Goal: Task Accomplishment & Management: Use online tool/utility

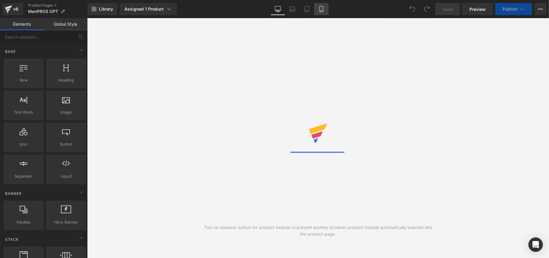
click at [319, 5] on link "Mobile" at bounding box center [321, 9] width 14 height 12
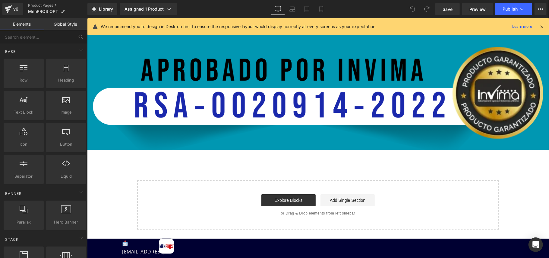
click at [543, 26] on icon at bounding box center [541, 26] width 5 height 5
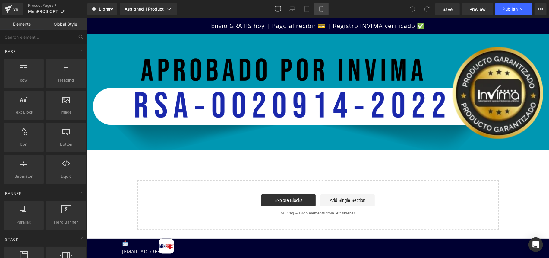
click at [323, 10] on icon at bounding box center [321, 9] width 3 height 6
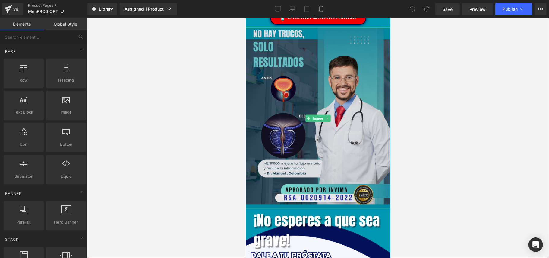
scroll to position [322, 0]
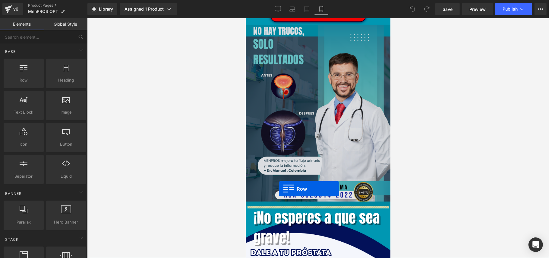
drag, startPoint x: 273, startPoint y: 95, endPoint x: 280, endPoint y: 188, distance: 93.5
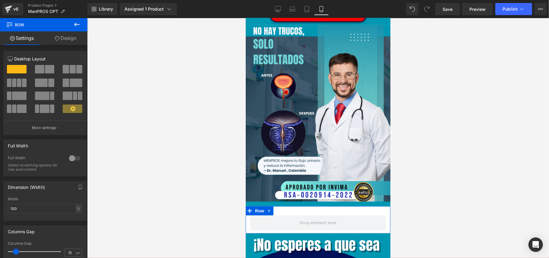
click at [73, 37] on link "Design" at bounding box center [66, 38] width 44 height 14
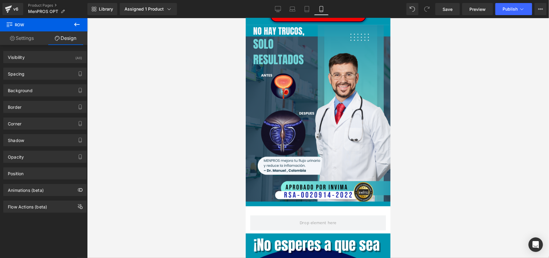
click at [77, 27] on icon at bounding box center [76, 24] width 7 height 7
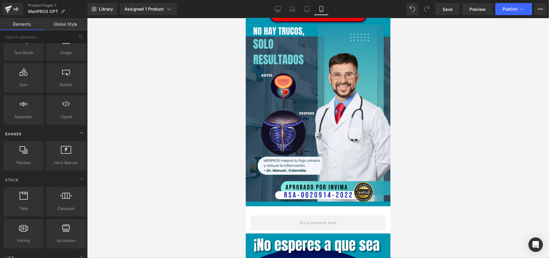
scroll to position [80, 0]
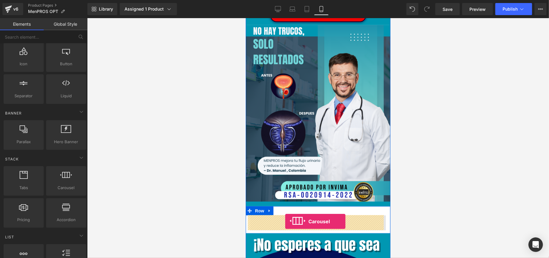
drag, startPoint x: 308, startPoint y: 200, endPoint x: 285, endPoint y: 221, distance: 30.7
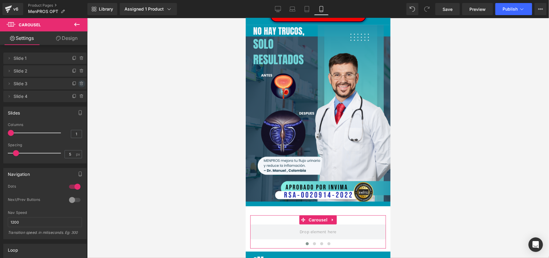
click at [79, 82] on icon at bounding box center [81, 83] width 5 height 5
click at [76, 82] on button "Delete" at bounding box center [75, 84] width 19 height 8
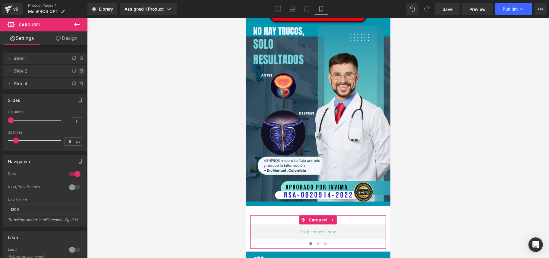
click at [81, 69] on icon at bounding box center [81, 69] width 1 height 1
click at [78, 73] on button "Delete" at bounding box center [75, 71] width 19 height 8
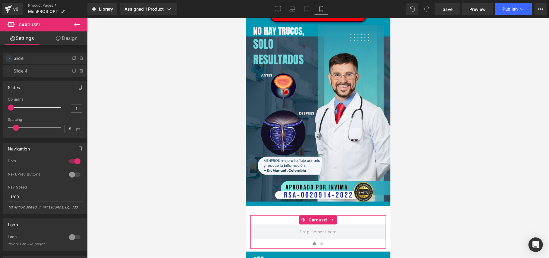
click at [12, 57] on span at bounding box center [8, 58] width 7 height 7
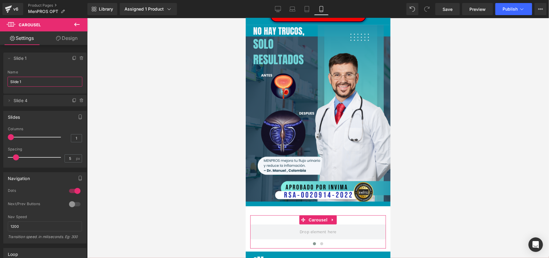
click at [28, 83] on input "Slide 1" at bounding box center [45, 82] width 75 height 10
drag, startPoint x: 28, startPoint y: 83, endPoint x: 5, endPoint y: 84, distance: 23.5
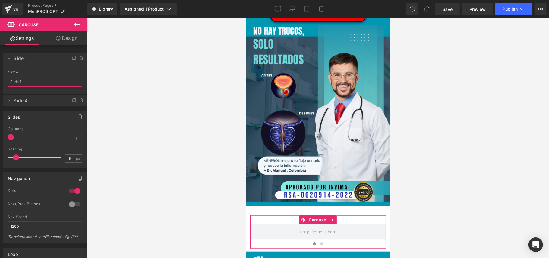
click at [5, 84] on div "Slide 1 Name Slide 1" at bounding box center [44, 82] width 83 height 24
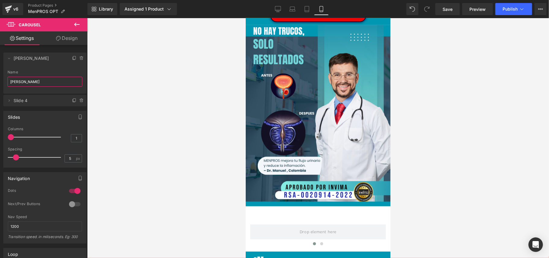
type input "[PERSON_NAME]"
click at [78, 25] on icon at bounding box center [76, 24] width 7 height 7
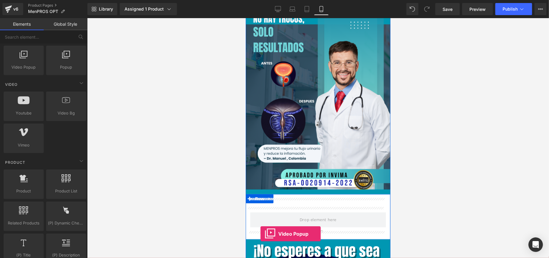
scroll to position [340, 0]
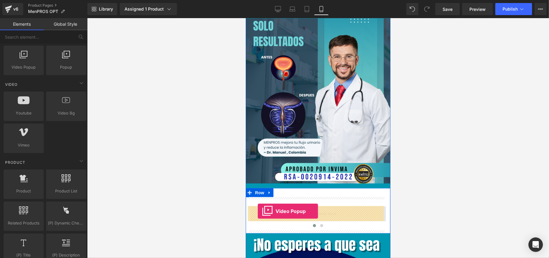
drag, startPoint x: 266, startPoint y: 85, endPoint x: 258, endPoint y: 211, distance: 125.8
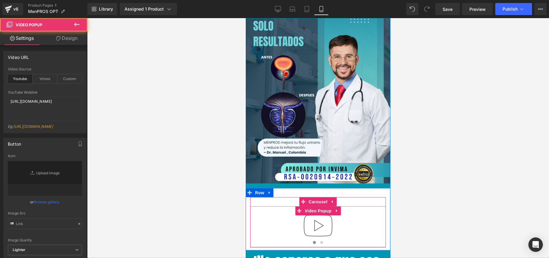
type input "//[DOMAIN_NAME][URL]"
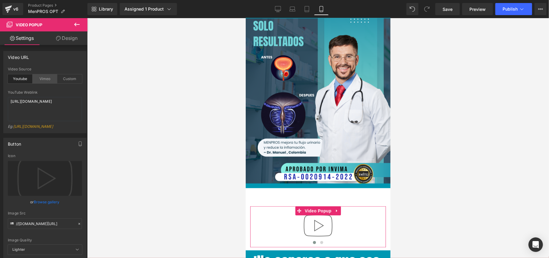
click at [46, 79] on div "Vimeo" at bounding box center [45, 78] width 25 height 9
click at [80, 24] on icon at bounding box center [76, 24] width 7 height 7
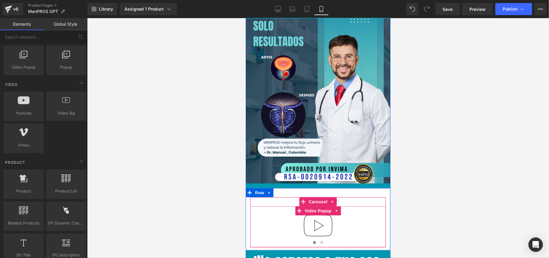
click at [306, 218] on img at bounding box center [318, 225] width 39 height 39
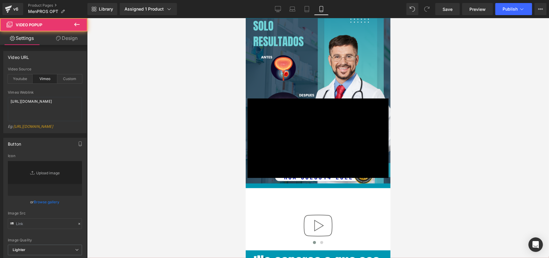
type input "//[DOMAIN_NAME][URL]"
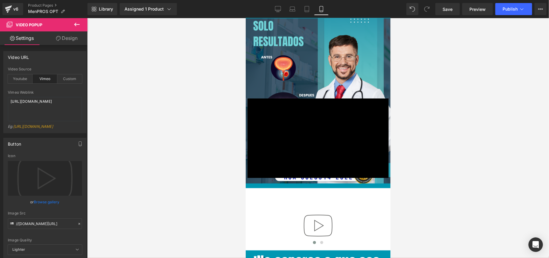
click at [314, 224] on div "× Loading..." at bounding box center [318, 138] width 145 height 240
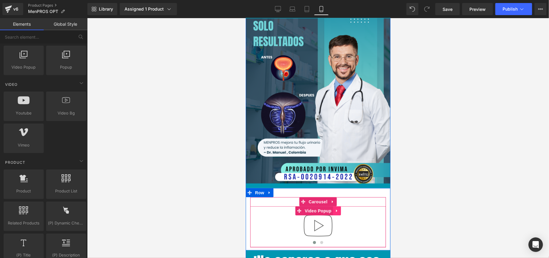
click at [335, 212] on icon at bounding box center [337, 210] width 4 height 5
click at [338, 212] on icon at bounding box center [340, 210] width 4 height 5
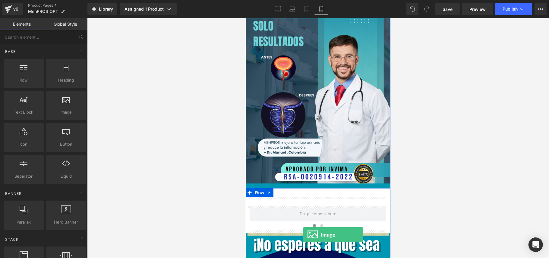
scroll to position [351, 0]
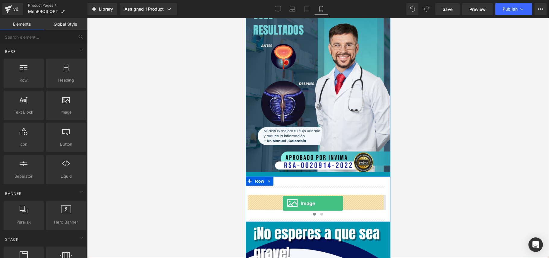
drag, startPoint x: 301, startPoint y: 133, endPoint x: 283, endPoint y: 203, distance: 72.3
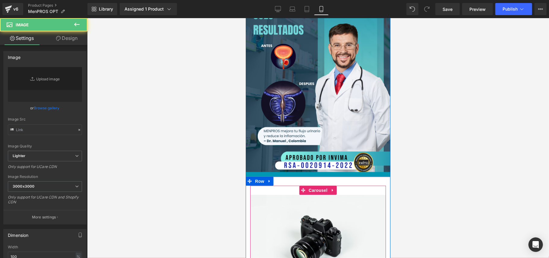
type input "//[DOMAIN_NAME][URL]"
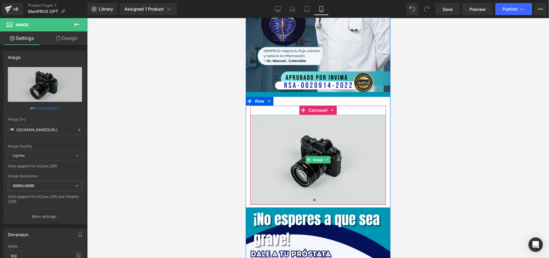
scroll to position [431, 0]
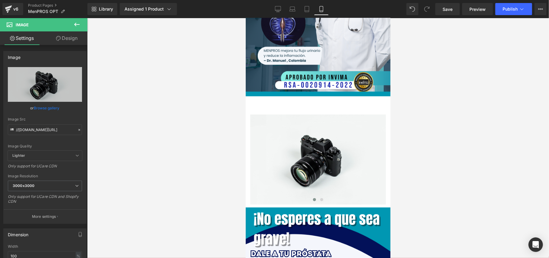
click at [76, 23] on icon at bounding box center [76, 25] width 5 height 4
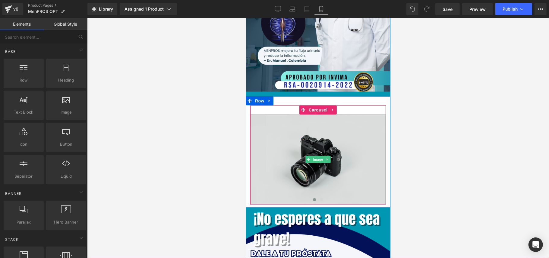
click at [286, 142] on img at bounding box center [318, 159] width 136 height 90
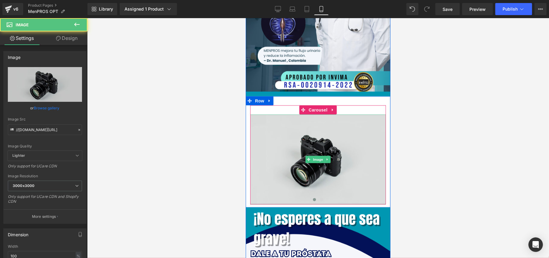
click at [297, 138] on img at bounding box center [318, 159] width 136 height 90
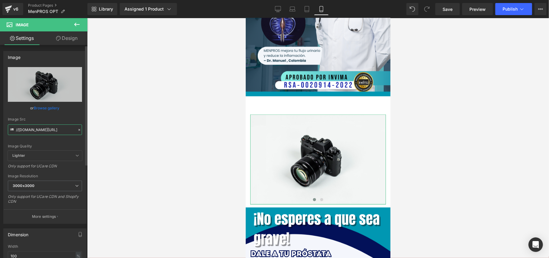
click at [52, 129] on input "//[DOMAIN_NAME][URL]" at bounding box center [45, 129] width 74 height 11
paste input "[URL][DOMAIN_NAME]"
type input "[URL][DOMAIN_NAME]"
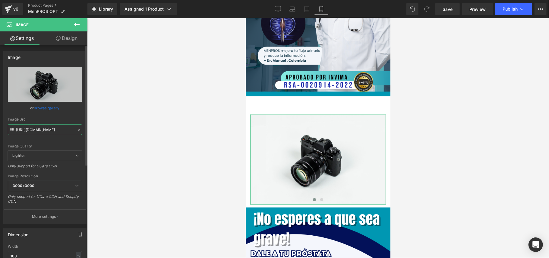
scroll to position [0, 109]
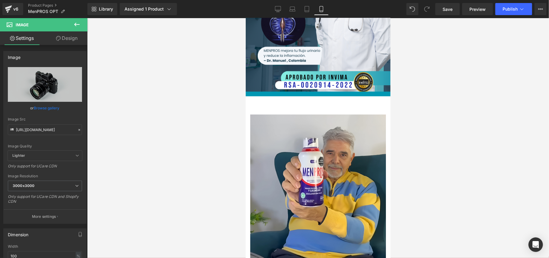
click at [125, 130] on div at bounding box center [318, 138] width 462 height 240
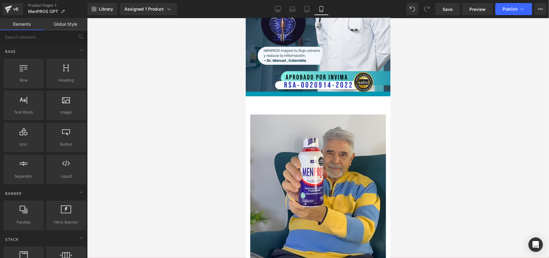
scroll to position [0, 0]
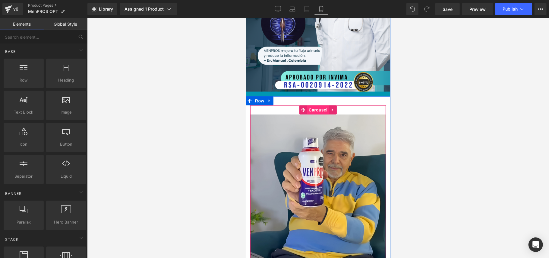
click at [313, 111] on span "Carousel" at bounding box center [318, 109] width 22 height 9
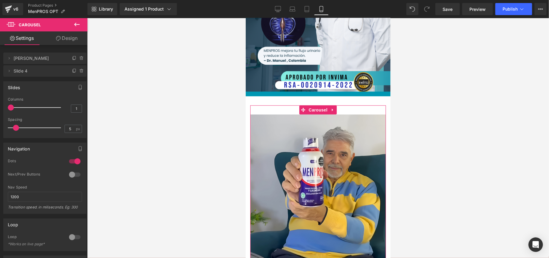
click at [39, 69] on span "Slide 4" at bounding box center [39, 70] width 51 height 11
click at [14, 69] on span "Slide 4" at bounding box center [39, 70] width 51 height 11
click at [7, 70] on icon at bounding box center [9, 70] width 5 height 5
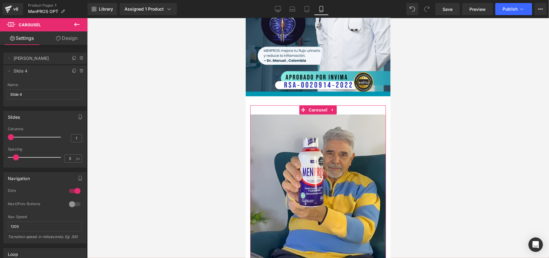
click at [29, 71] on span "Slide 4" at bounding box center [39, 70] width 51 height 11
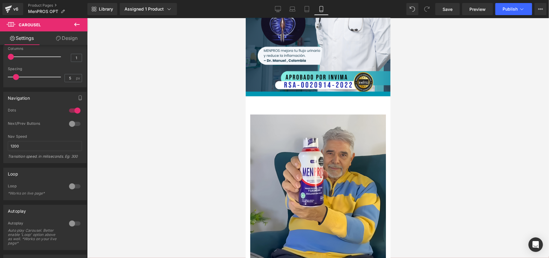
click at [76, 25] on icon at bounding box center [76, 25] width 5 height 4
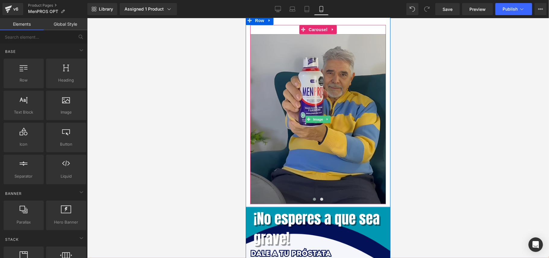
scroll to position [512, 0]
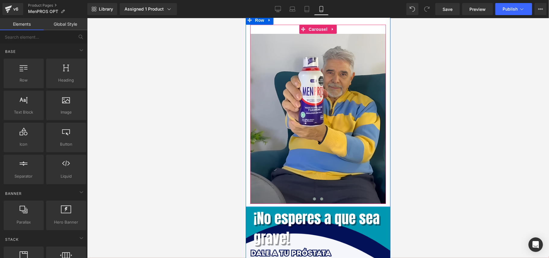
click at [320, 198] on span at bounding box center [321, 198] width 3 height 3
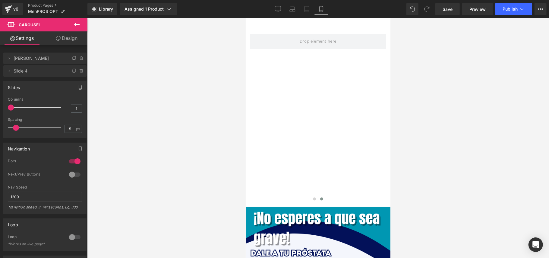
click at [72, 27] on button at bounding box center [76, 24] width 21 height 13
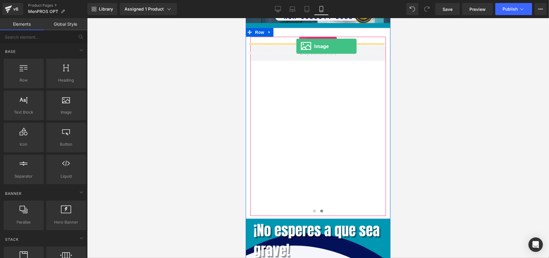
drag, startPoint x: 312, startPoint y: 128, endPoint x: 296, endPoint y: 40, distance: 89.2
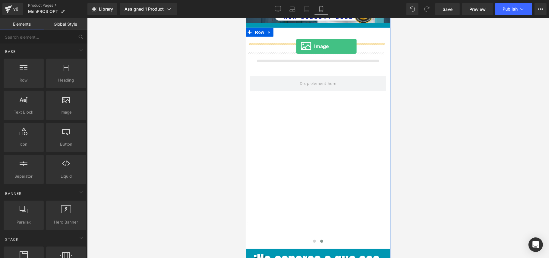
scroll to position [494, 0]
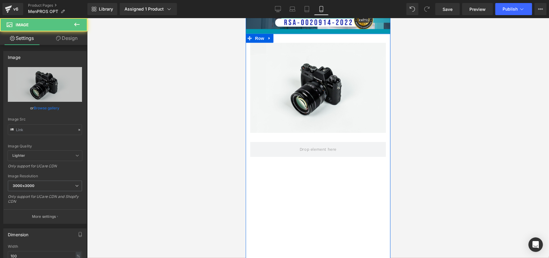
type input "//[DOMAIN_NAME][URL]"
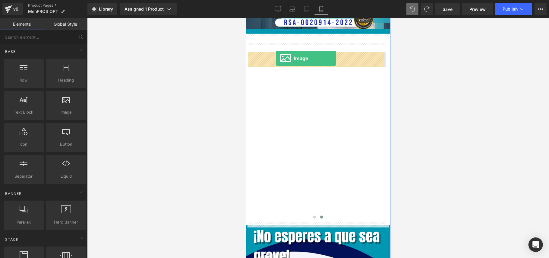
drag, startPoint x: 460, startPoint y: 111, endPoint x: 276, endPoint y: 61, distance: 190.7
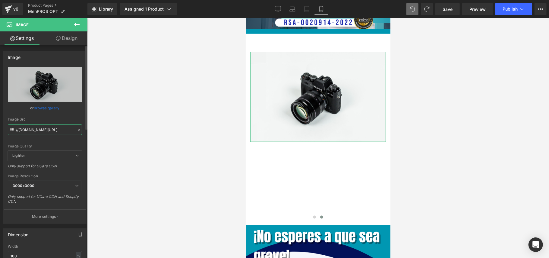
click at [52, 133] on input "//[DOMAIN_NAME][URL]" at bounding box center [45, 129] width 74 height 11
paste input "[URL][DOMAIN_NAME]"
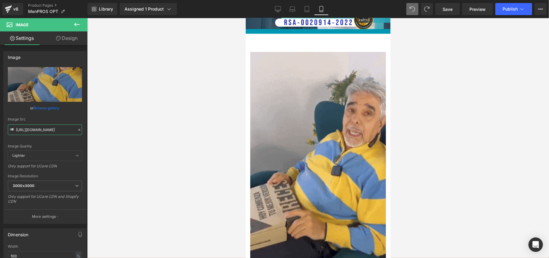
type input "[URL][DOMAIN_NAME]"
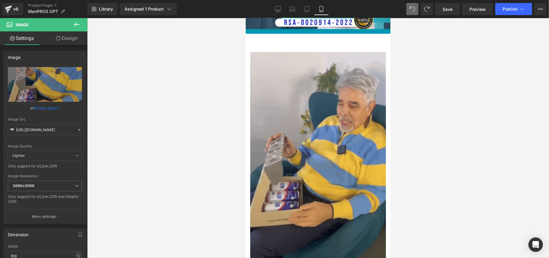
drag, startPoint x: 75, startPoint y: 22, endPoint x: 41, endPoint y: 132, distance: 114.8
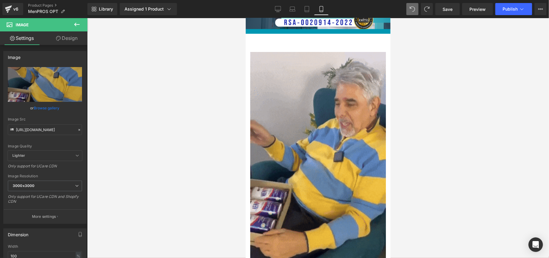
click at [76, 22] on icon at bounding box center [76, 24] width 7 height 7
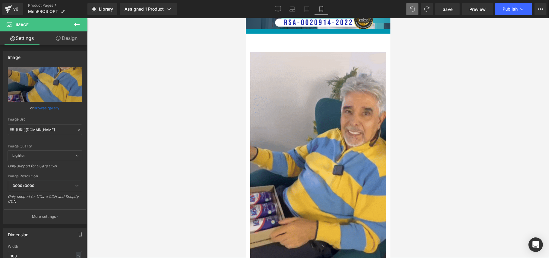
scroll to position [0, 0]
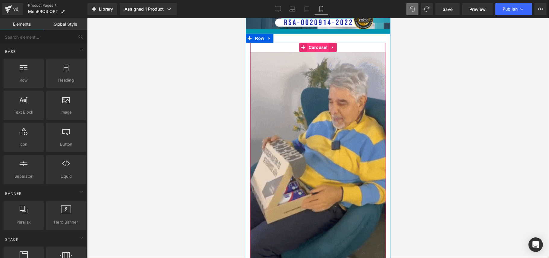
click at [311, 44] on span "Carousel" at bounding box center [318, 47] width 22 height 9
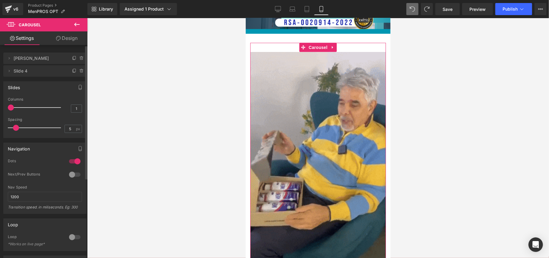
type input "2"
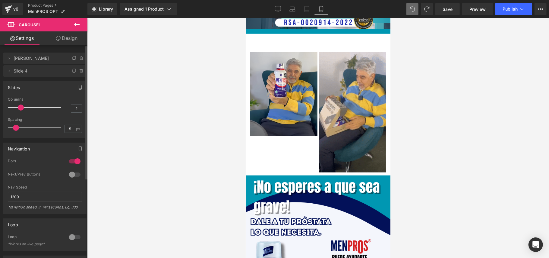
drag, startPoint x: 11, startPoint y: 107, endPoint x: 16, endPoint y: 108, distance: 4.8
click at [16, 108] on div at bounding box center [36, 107] width 50 height 12
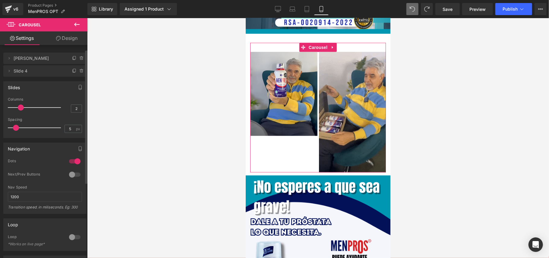
scroll to position [80, 0]
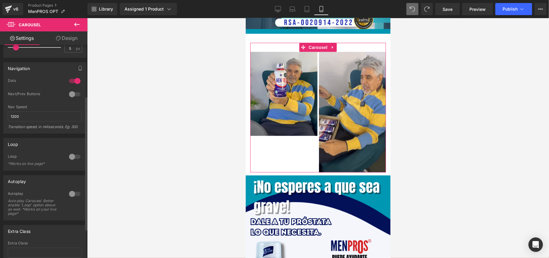
click at [69, 158] on div at bounding box center [75, 157] width 14 height 10
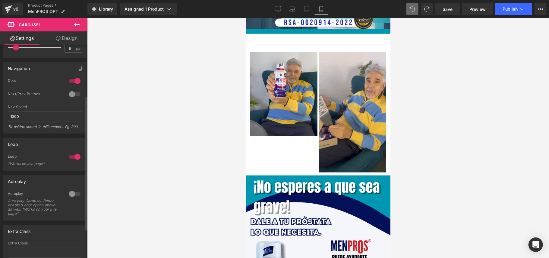
click at [70, 193] on div at bounding box center [75, 194] width 14 height 10
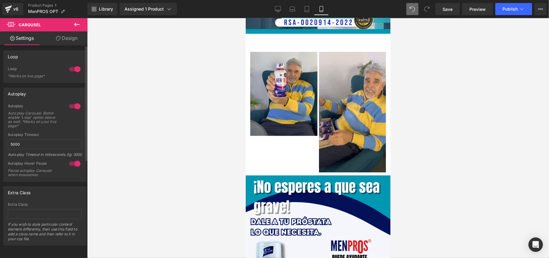
scroll to position [0, 0]
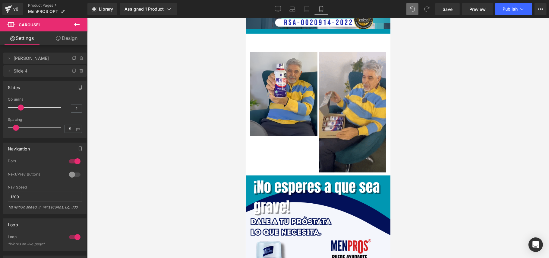
click at [78, 23] on icon at bounding box center [76, 24] width 7 height 7
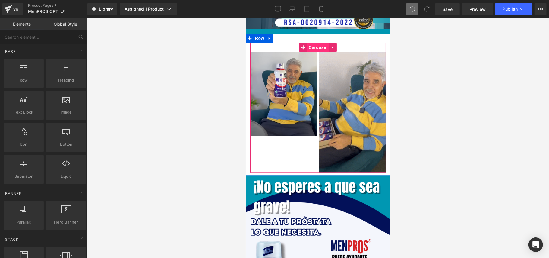
click at [310, 44] on span "Carousel" at bounding box center [318, 47] width 22 height 9
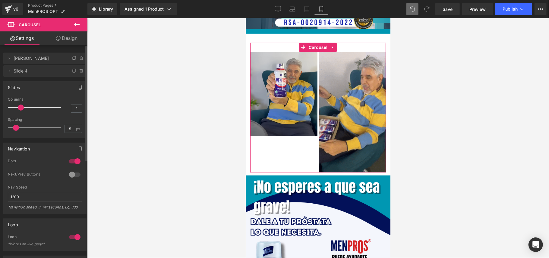
type input "1"
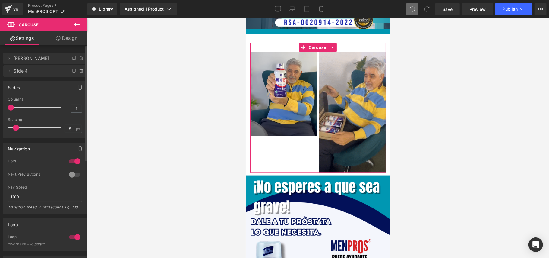
drag, startPoint x: 21, startPoint y: 108, endPoint x: 11, endPoint y: 108, distance: 9.4
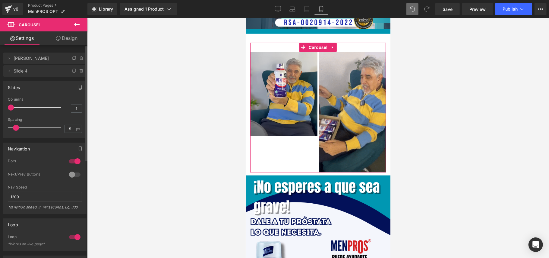
click at [11, 108] on span at bounding box center [11, 107] width 6 height 6
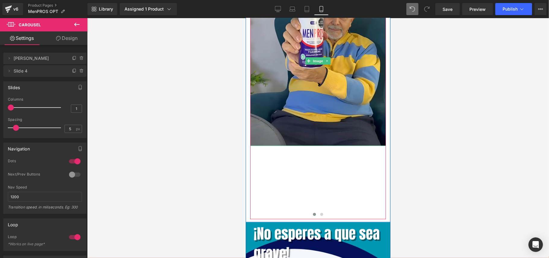
scroll to position [574, 0]
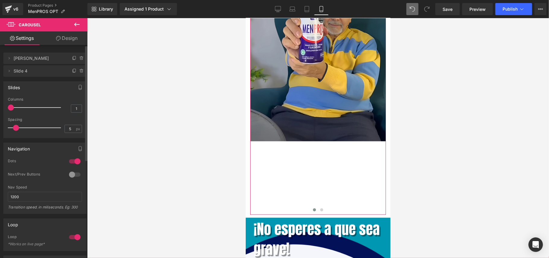
click at [68, 173] on div at bounding box center [75, 175] width 14 height 10
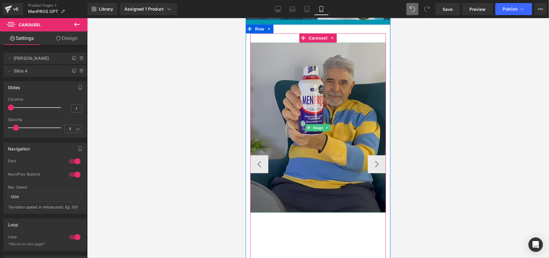
scroll to position [494, 0]
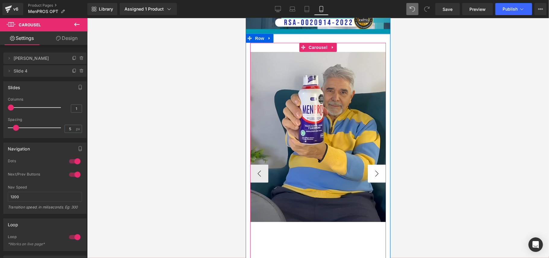
click at [375, 169] on button "›" at bounding box center [377, 173] width 18 height 18
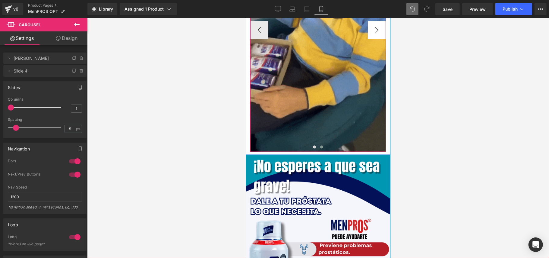
scroll to position [655, 0]
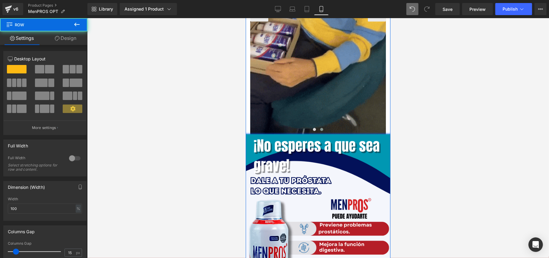
drag, startPoint x: 334, startPoint y: 135, endPoint x: 333, endPoint y: 130, distance: 5.0
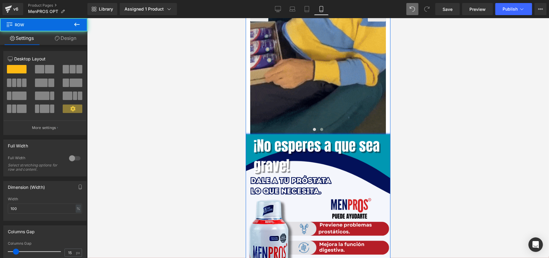
click at [333, 130] on div "Image Image ‹ › [GEOGRAPHIC_DATA]" at bounding box center [318, 3] width 145 height 261
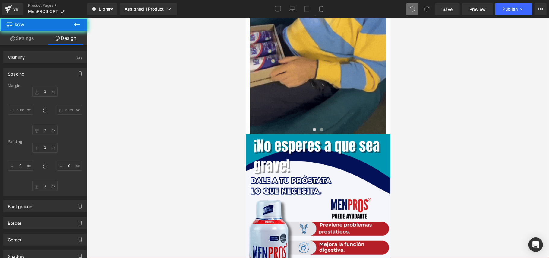
type input "0"
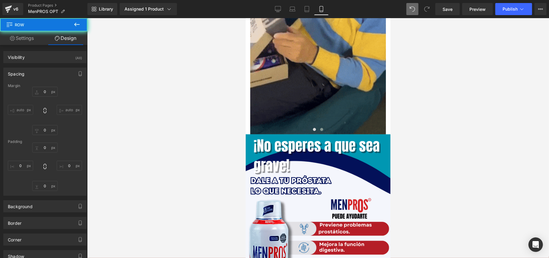
type input "0"
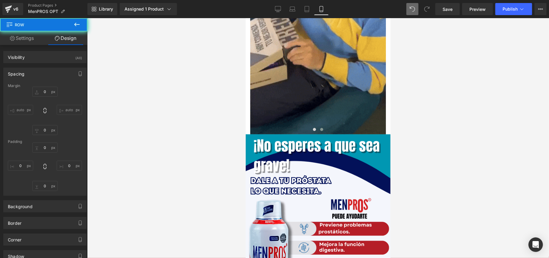
type input "30"
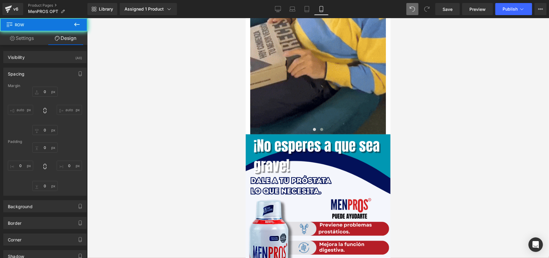
type input "0"
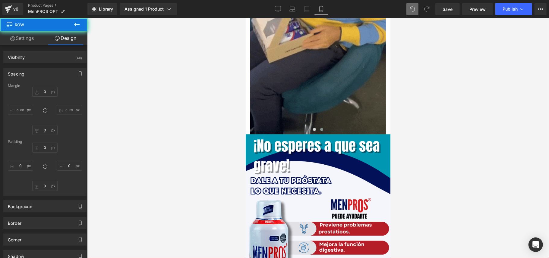
type input "0"
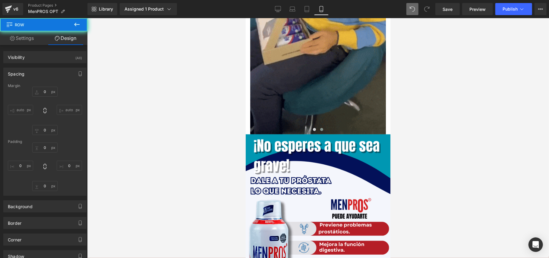
type input "0"
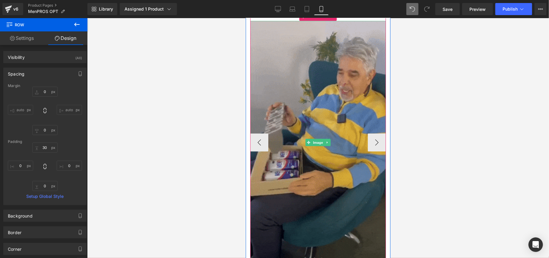
scroll to position [494, 0]
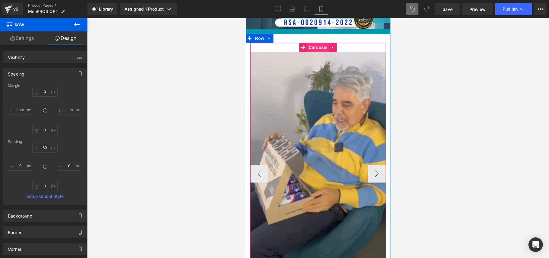
click at [311, 47] on span "Carousel" at bounding box center [318, 47] width 22 height 9
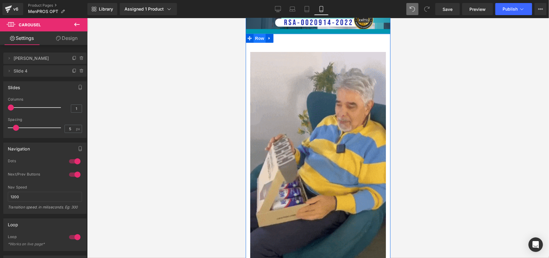
click at [254, 37] on span "Row" at bounding box center [259, 37] width 12 height 9
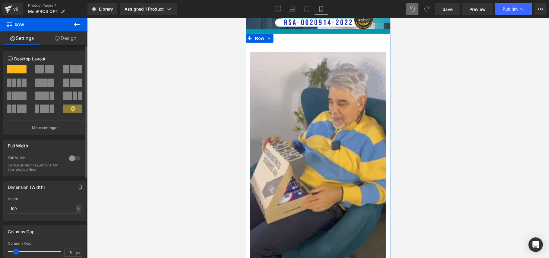
click at [73, 157] on div at bounding box center [75, 158] width 14 height 10
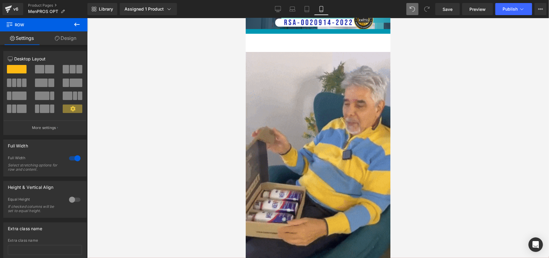
click at [76, 22] on icon at bounding box center [76, 24] width 7 height 7
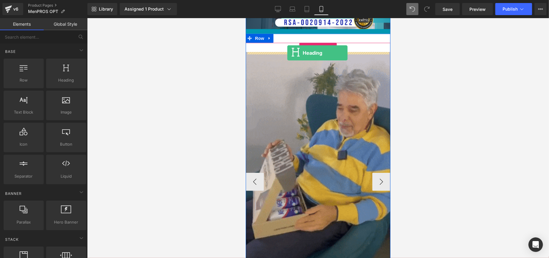
drag, startPoint x: 307, startPoint y: 98, endPoint x: 287, endPoint y: 52, distance: 49.8
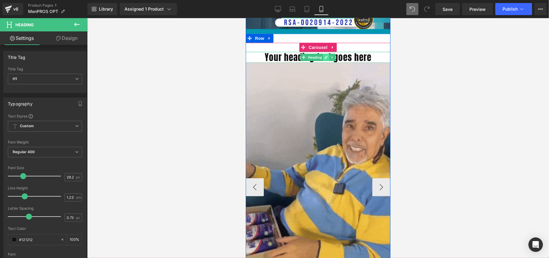
click at [324, 58] on icon at bounding box center [325, 57] width 3 height 4
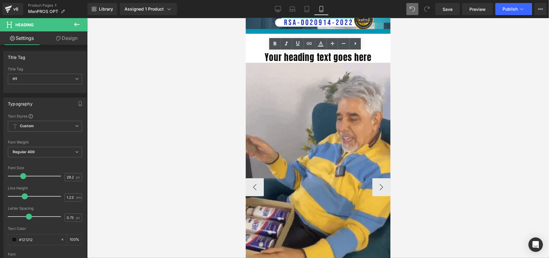
click at [333, 57] on h1 "Your heading text goes here" at bounding box center [318, 57] width 145 height 11
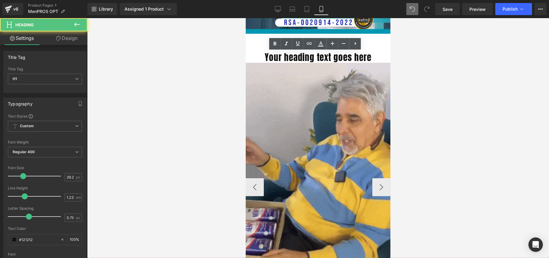
click at [368, 57] on h1 "Your heading text goes here" at bounding box center [318, 57] width 145 height 11
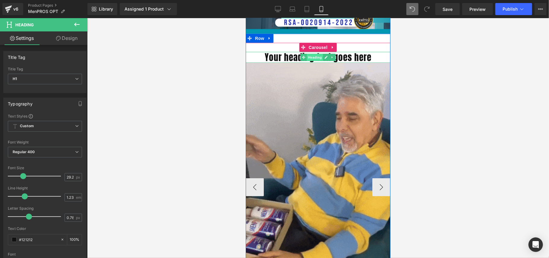
click at [313, 58] on span "Heading" at bounding box center [315, 56] width 16 height 7
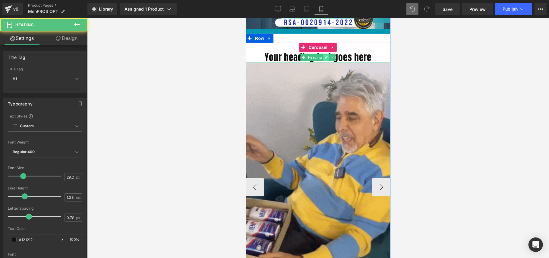
click at [324, 58] on icon at bounding box center [325, 57] width 3 height 4
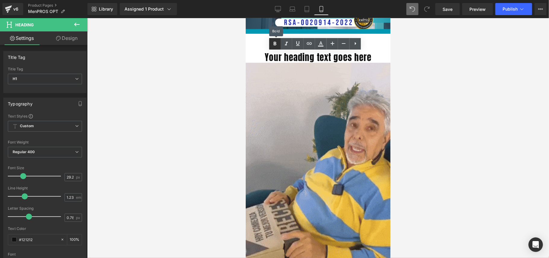
click at [0, 0] on icon at bounding box center [0, 0] width 0 height 0
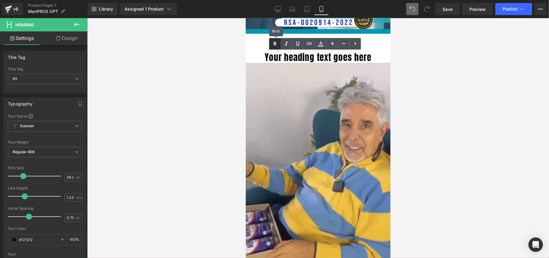
click at [0, 0] on icon at bounding box center [0, 0] width 0 height 0
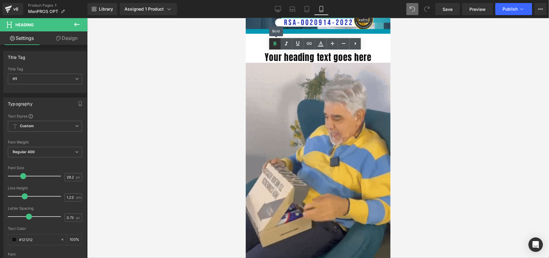
click at [0, 0] on icon at bounding box center [0, 0] width 0 height 0
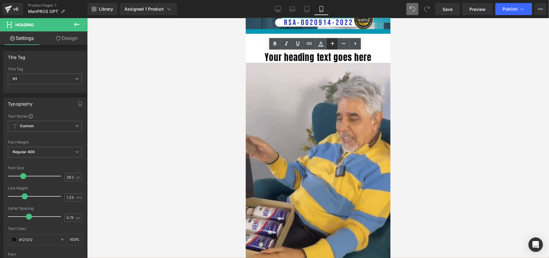
click at [0, 0] on icon at bounding box center [0, 0] width 0 height 0
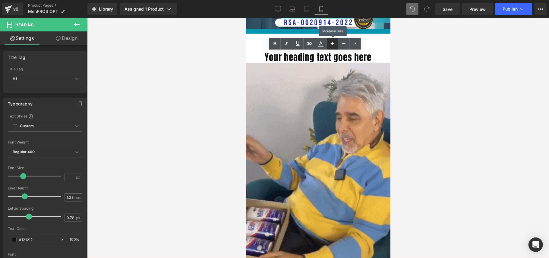
click at [0, 0] on icon at bounding box center [0, 0] width 0 height 0
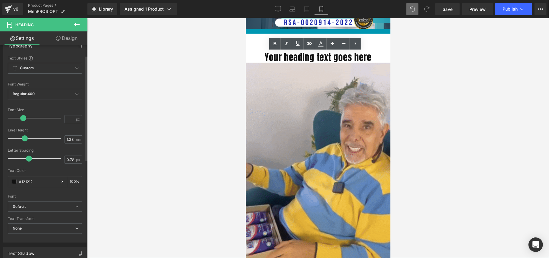
scroll to position [0, 0]
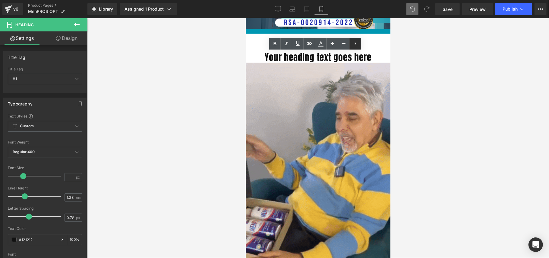
click at [355, 43] on icon at bounding box center [356, 43] width 2 height 3
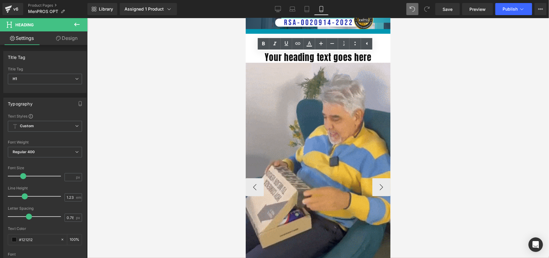
click at [369, 59] on h1 "Your heading text goes here" at bounding box center [318, 57] width 145 height 11
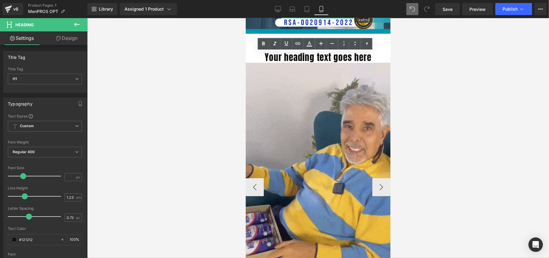
click at [264, 58] on h1 "Your heading text goes here" at bounding box center [318, 57] width 145 height 11
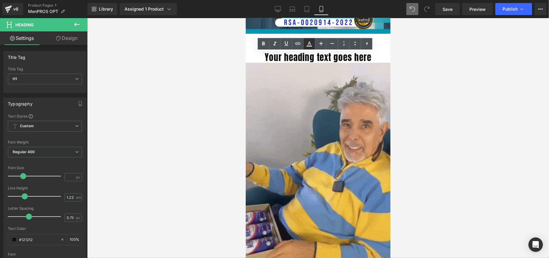
click at [0, 0] on icon at bounding box center [0, 0] width 0 height 0
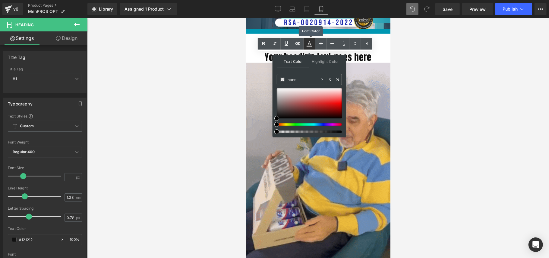
click at [0, 0] on icon at bounding box center [0, 0] width 0 height 0
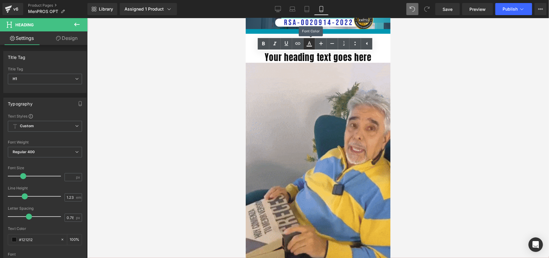
click at [0, 0] on icon at bounding box center [0, 0] width 0 height 0
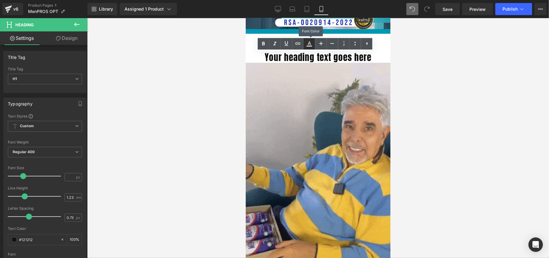
type input "0"
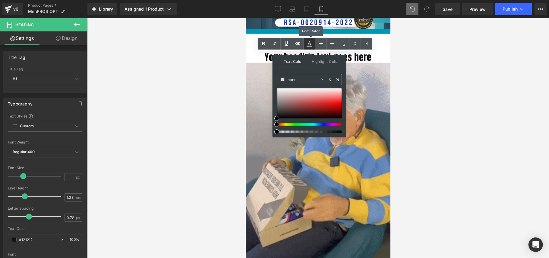
click at [0, 0] on icon at bounding box center [0, 0] width 0 height 0
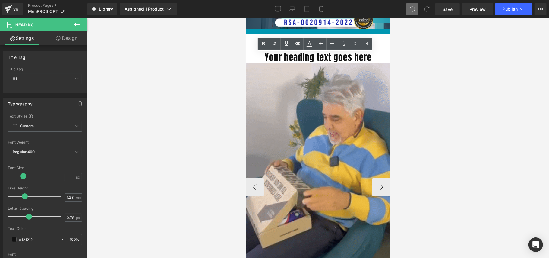
click at [342, 59] on h1 "Your heading text goes here" at bounding box center [318, 57] width 145 height 11
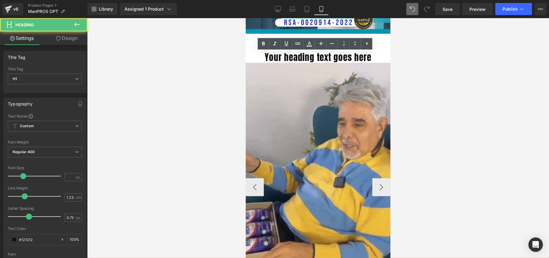
click at [342, 59] on h1 "Your heading text goes here" at bounding box center [318, 57] width 145 height 11
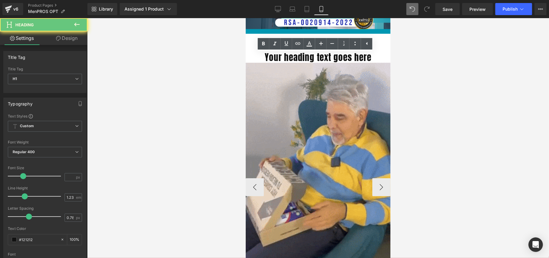
click at [342, 59] on h1 "Your heading text goes here" at bounding box center [318, 57] width 145 height 11
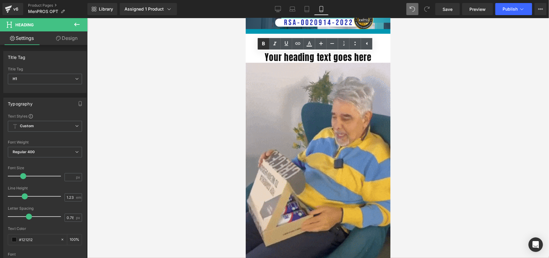
click at [0, 0] on icon at bounding box center [0, 0] width 0 height 0
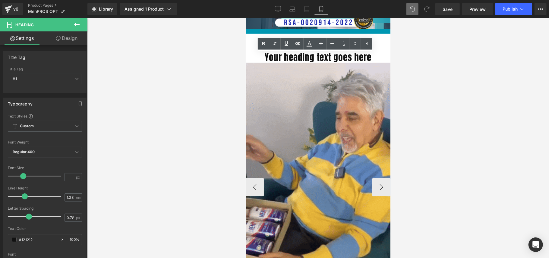
click at [333, 57] on h1 "Your heading text goes here" at bounding box center [318, 57] width 145 height 11
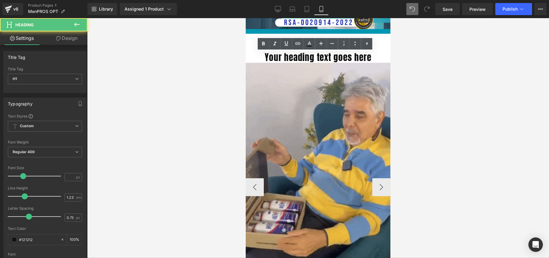
click at [365, 58] on h1 "Your heading text goes here" at bounding box center [318, 57] width 145 height 11
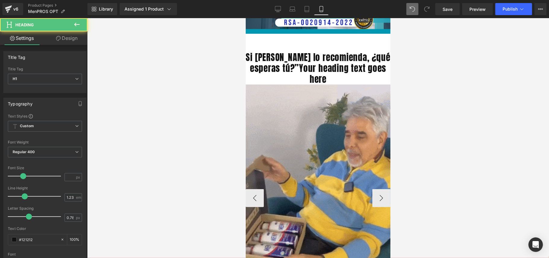
drag, startPoint x: 296, startPoint y: 66, endPoint x: 321, endPoint y: 75, distance: 26.7
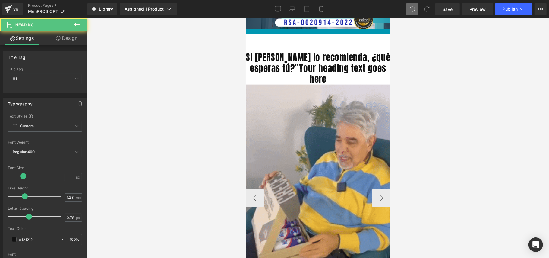
click at [321, 75] on h1 "Si [PERSON_NAME] lo recomienda, ¿qué esperas tú?”Your heading text goes here" at bounding box center [318, 68] width 145 height 33
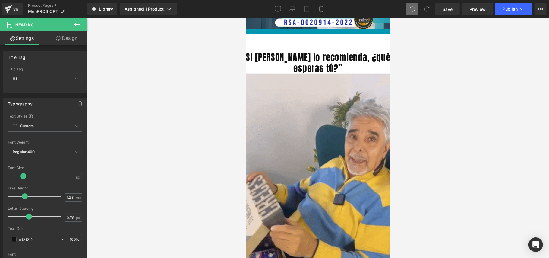
scroll to position [0, 2]
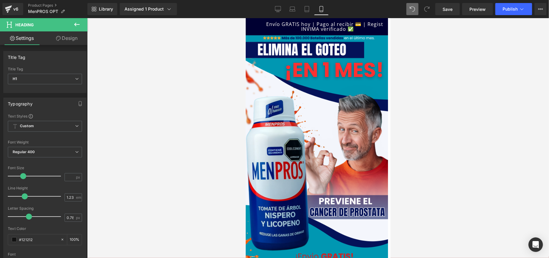
click at [459, 98] on div at bounding box center [318, 138] width 462 height 240
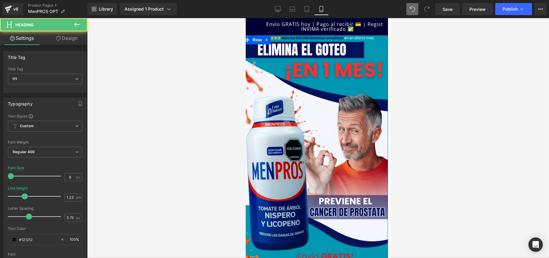
drag, startPoint x: 372, startPoint y: 52, endPoint x: 372, endPoint y: 43, distance: 9.4
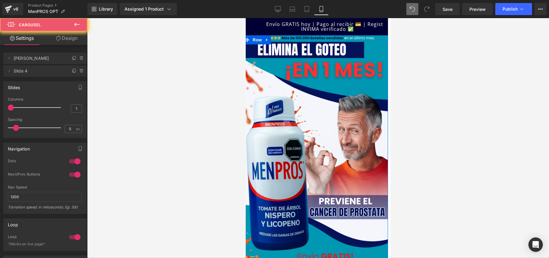
drag, startPoint x: 372, startPoint y: 43, endPoint x: 365, endPoint y: 44, distance: 7.2
